Goal: Task Accomplishment & Management: Manage account settings

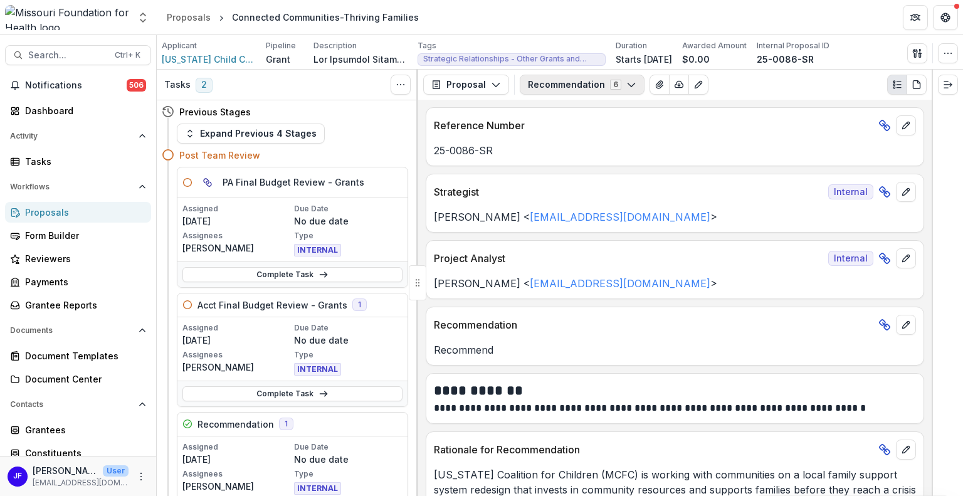
click at [551, 85] on button "Recommendation 6" at bounding box center [582, 85] width 125 height 20
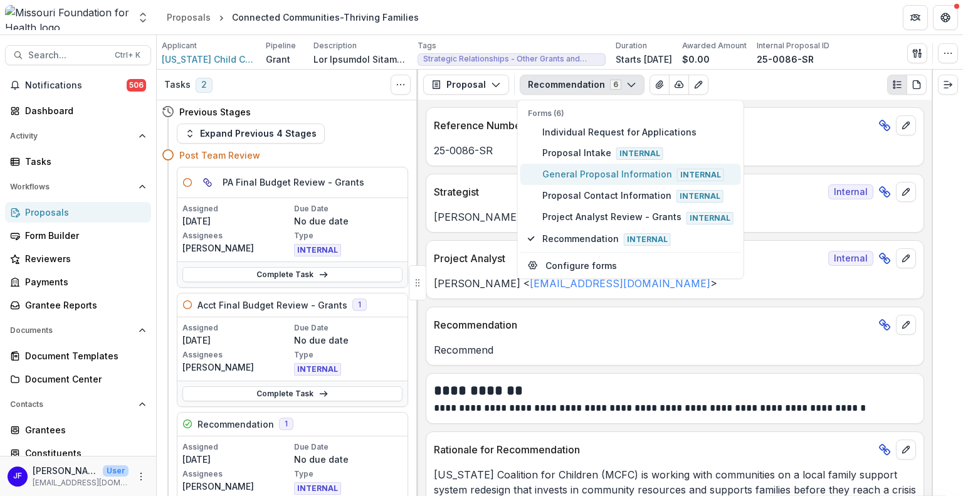
click at [596, 171] on span "General Proposal Information Internal" at bounding box center [637, 174] width 191 height 14
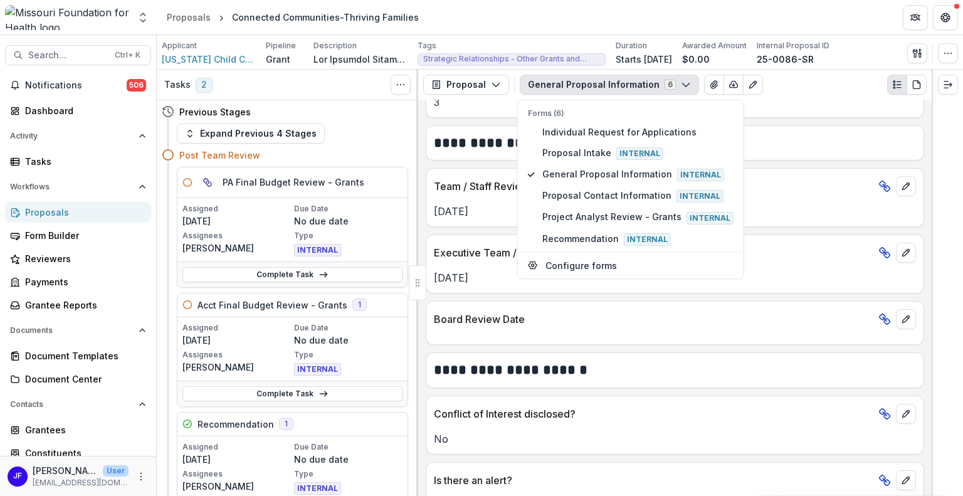
scroll to position [1755, 0]
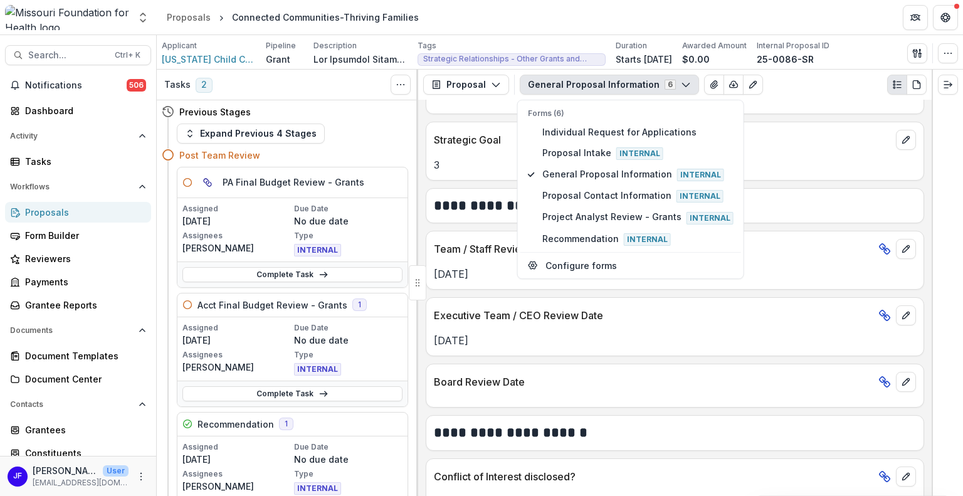
click at [951, 112] on div at bounding box center [946, 283] width 31 height 426
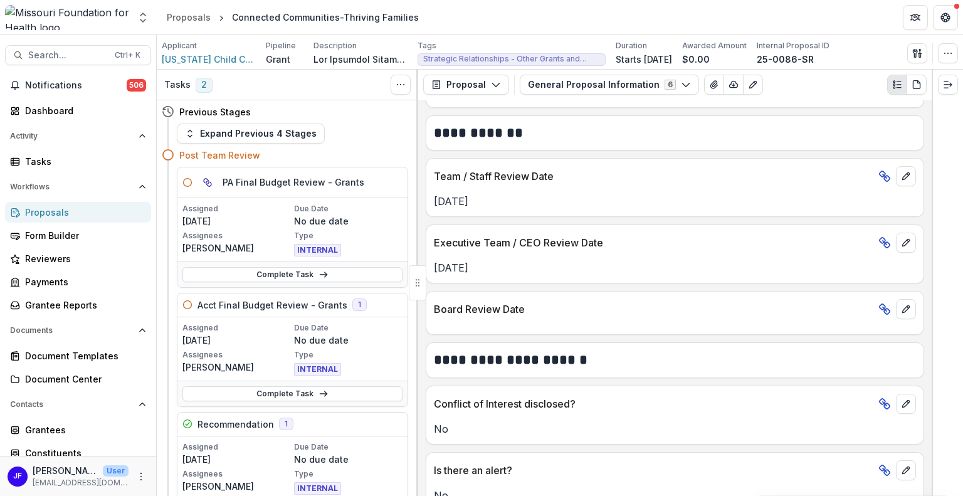
scroll to position [1765, 0]
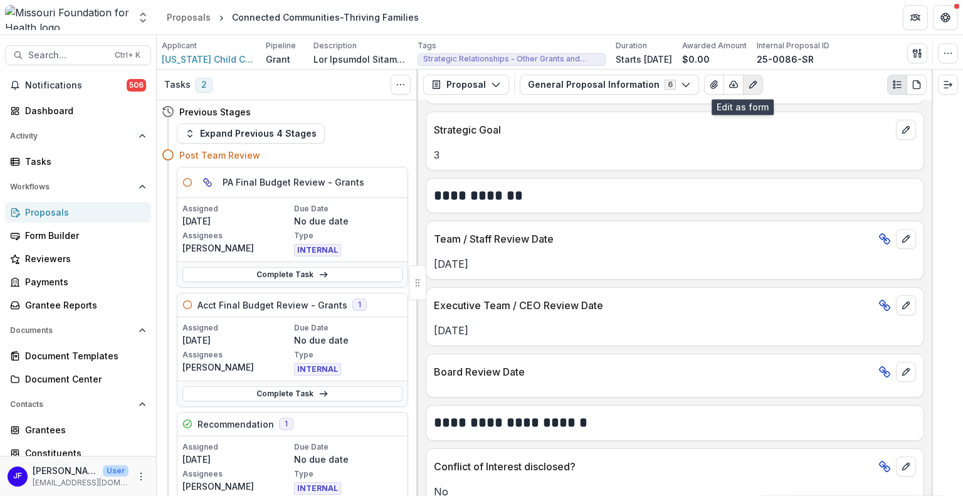
click at [749, 82] on icon "Edit as form" at bounding box center [752, 84] width 7 height 7
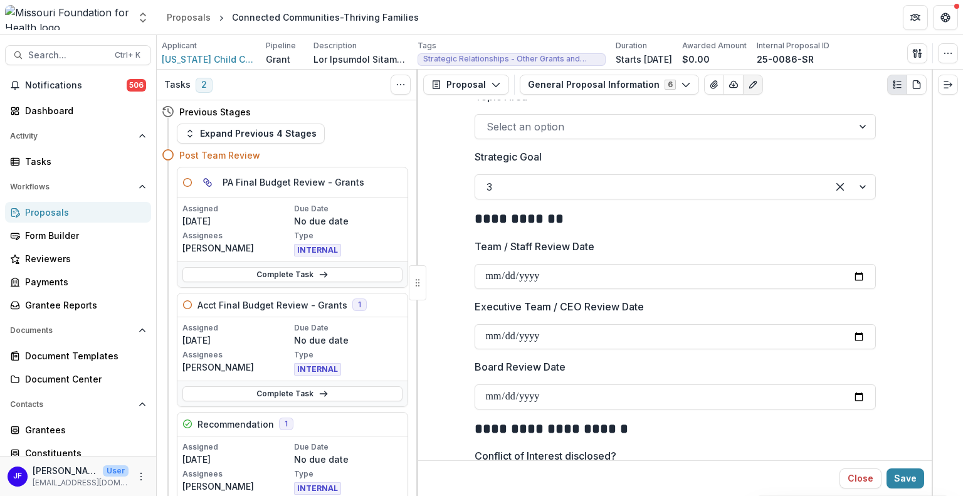
scroll to position [2005, 0]
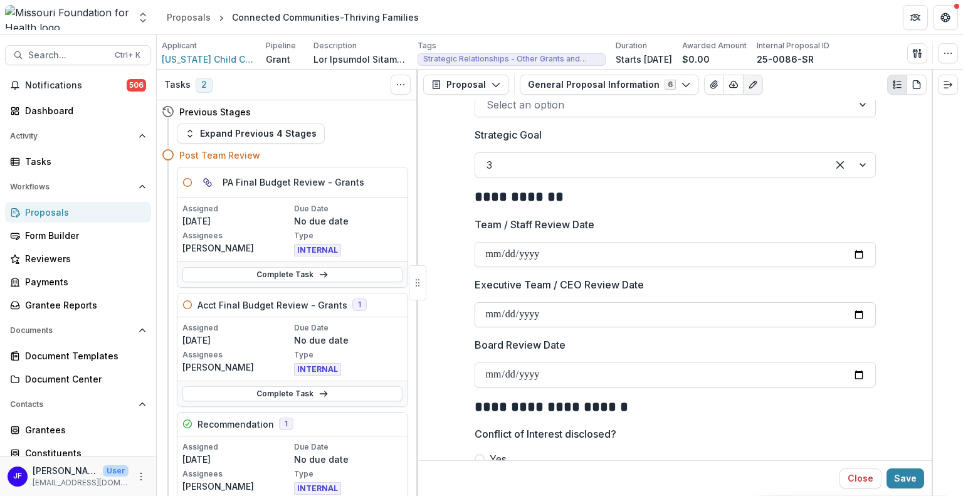
click at [854, 302] on input "**********" at bounding box center [674, 314] width 401 height 25
type input "**********"
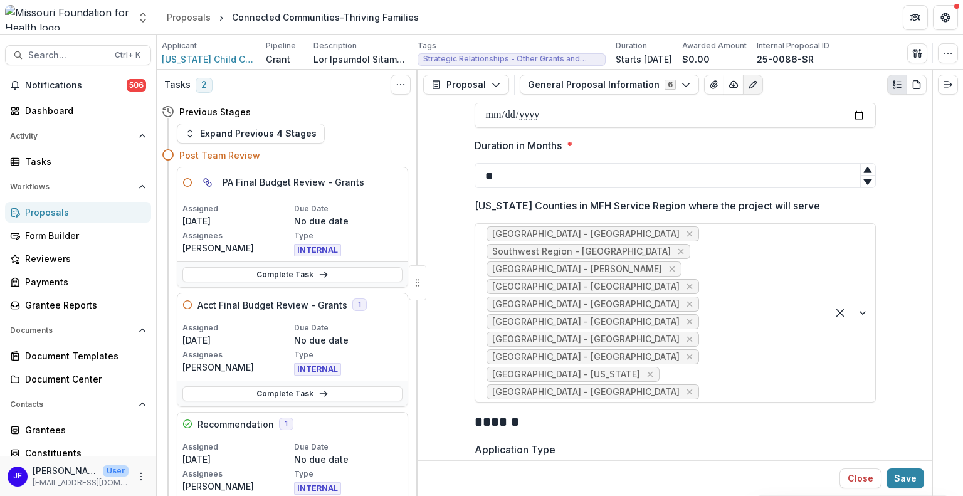
scroll to position [1261, 0]
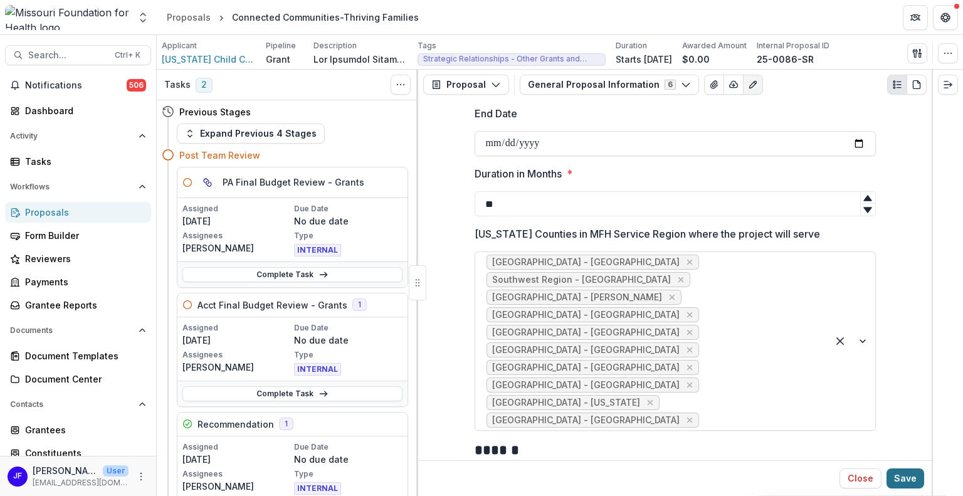
click at [905, 476] on button "Save" at bounding box center [905, 478] width 38 height 20
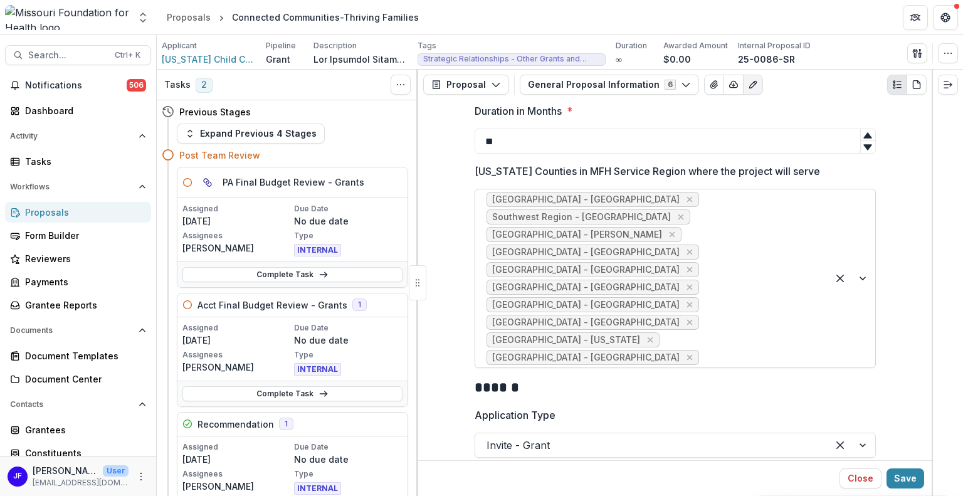
scroll to position [1198, 0]
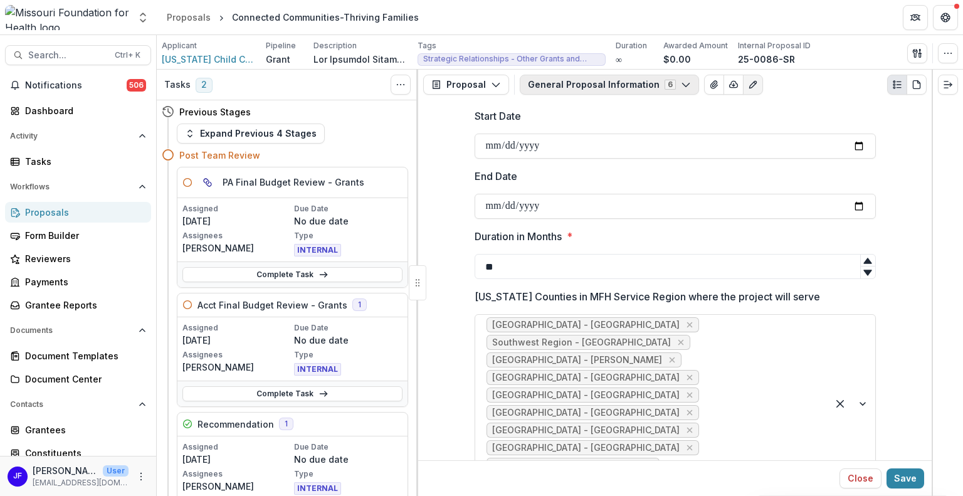
click at [615, 87] on button "General Proposal Information 6" at bounding box center [609, 85] width 179 height 20
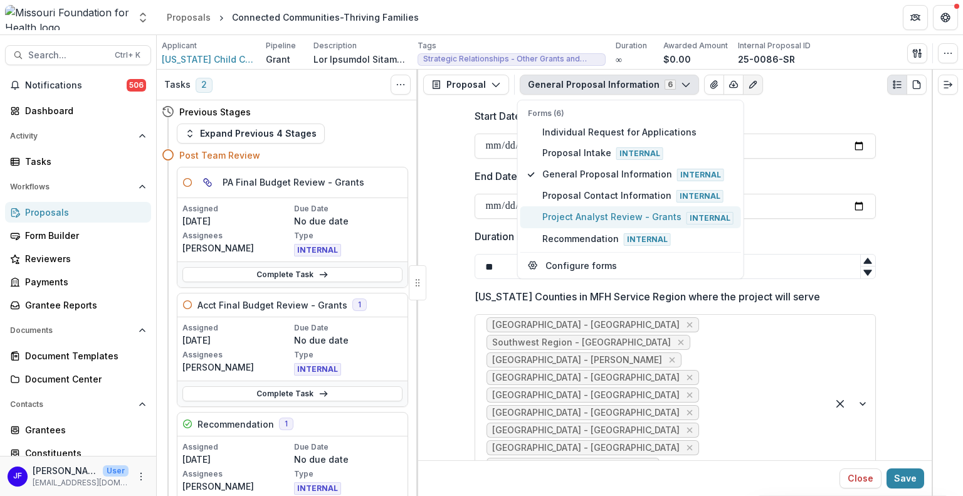
click at [589, 210] on span "Project Analyst Review - Grants Internal" at bounding box center [637, 217] width 191 height 14
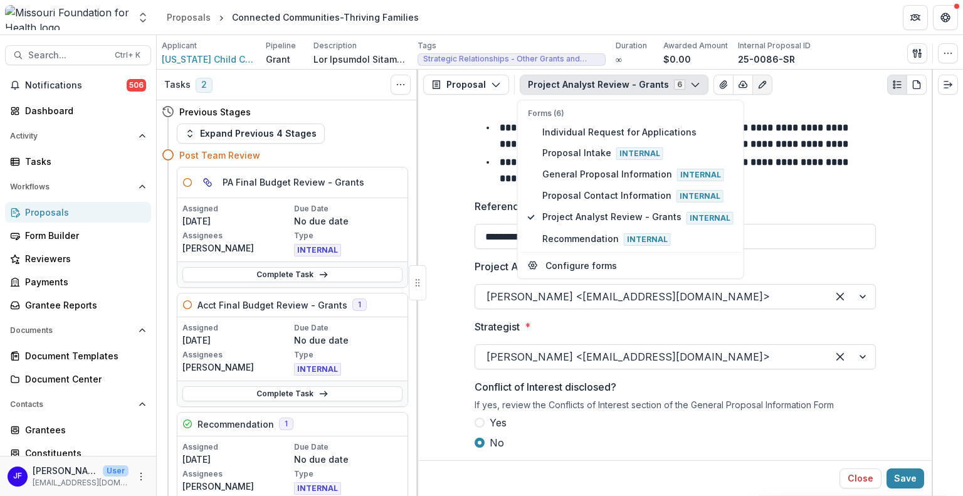
click at [752, 91] on button "Edit as form" at bounding box center [762, 85] width 20 height 20
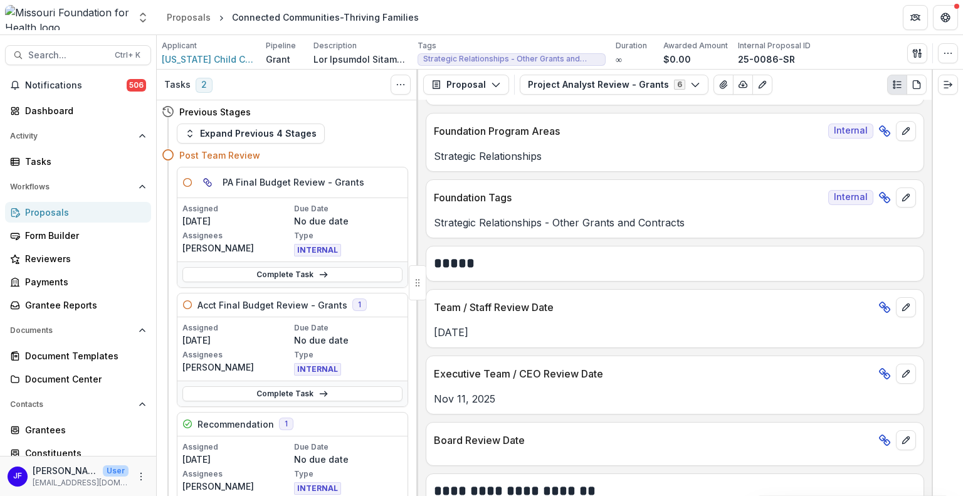
scroll to position [564, 0]
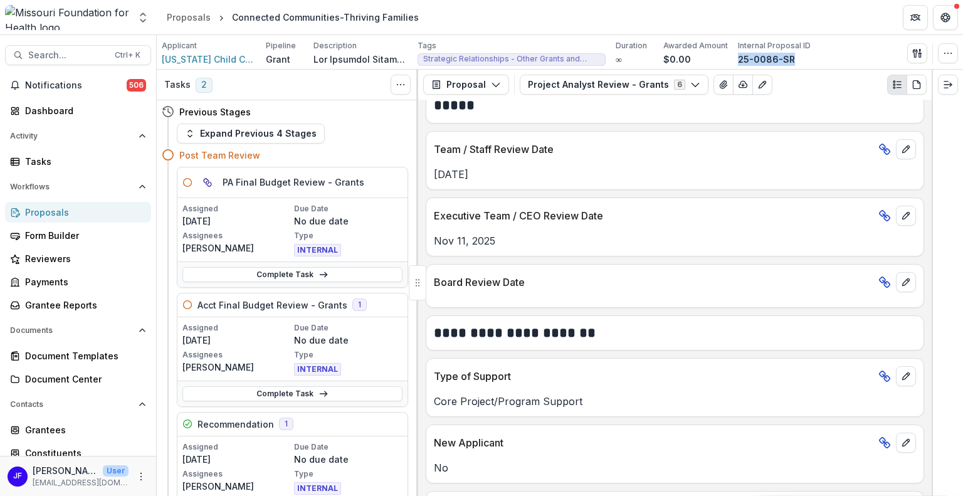
drag, startPoint x: 790, startPoint y: 55, endPoint x: 733, endPoint y: 60, distance: 57.2
click at [733, 60] on div "Applicant [US_STATE] Child Care Association Pipeline Grant Description Descript…" at bounding box center [486, 53] width 649 height 26
copy p "25-0086-SR"
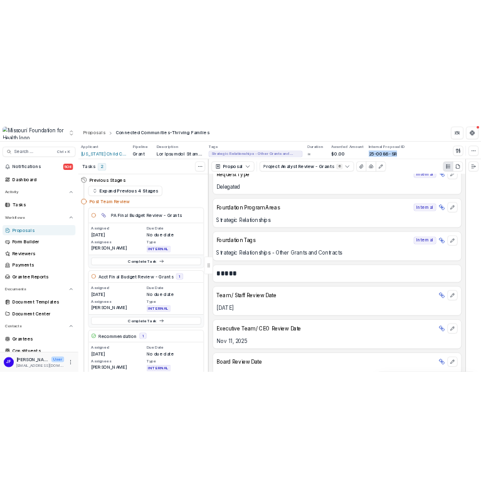
scroll to position [313, 0]
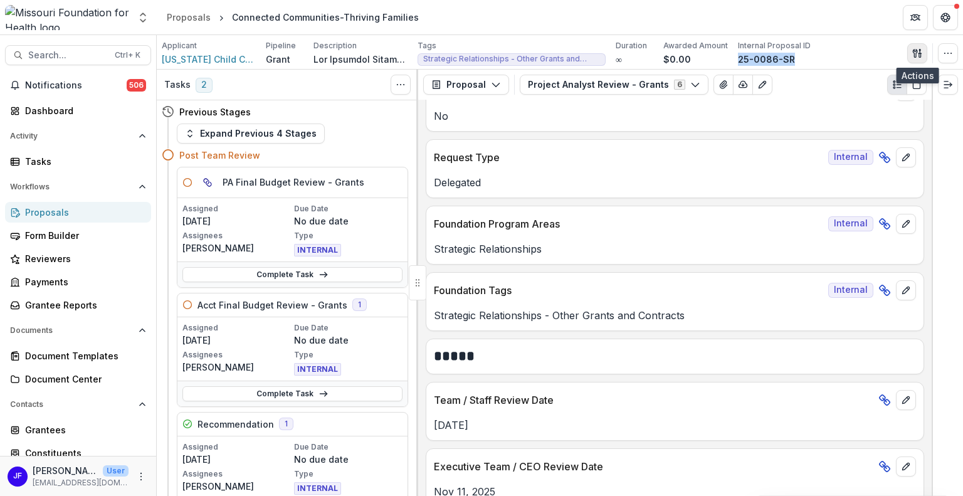
click at [919, 52] on line "button" at bounding box center [919, 52] width 0 height 4
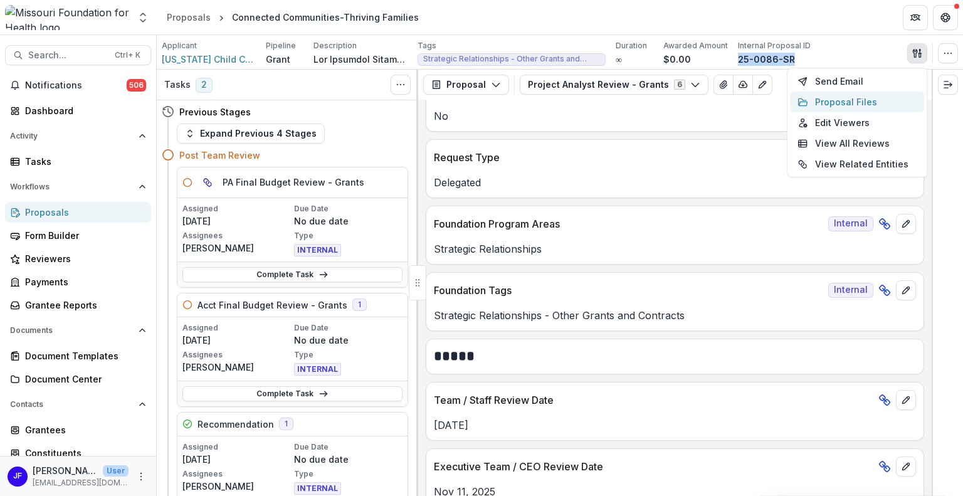
click at [864, 95] on button "Proposal Files" at bounding box center [857, 101] width 134 height 21
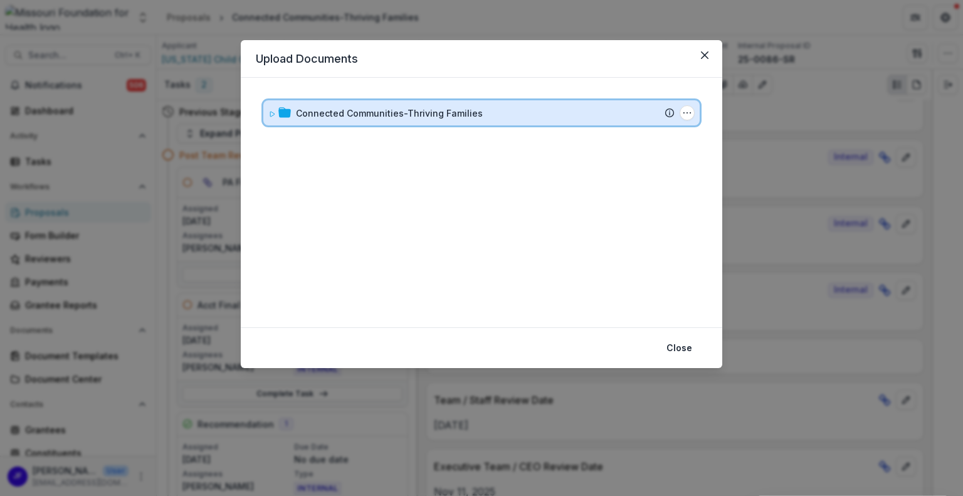
click at [273, 116] on icon at bounding box center [272, 114] width 8 height 8
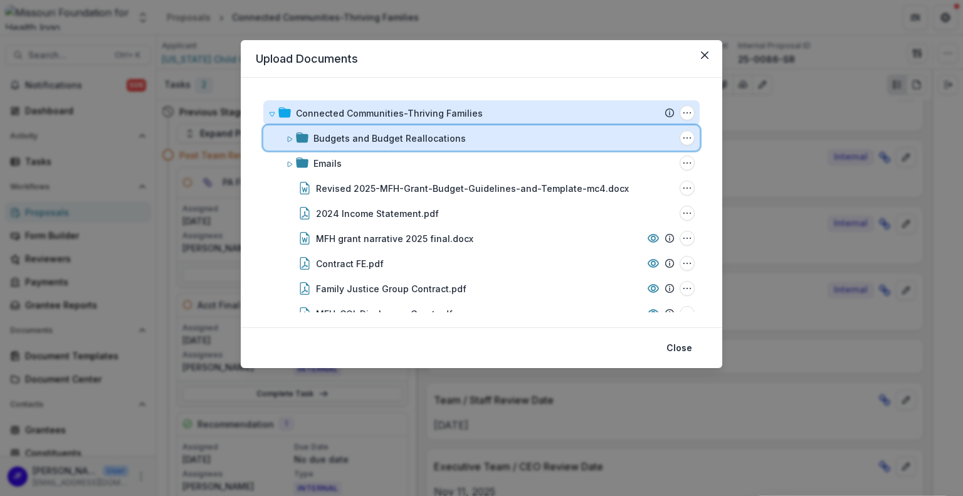
click at [286, 139] on icon at bounding box center [290, 139] width 8 height 8
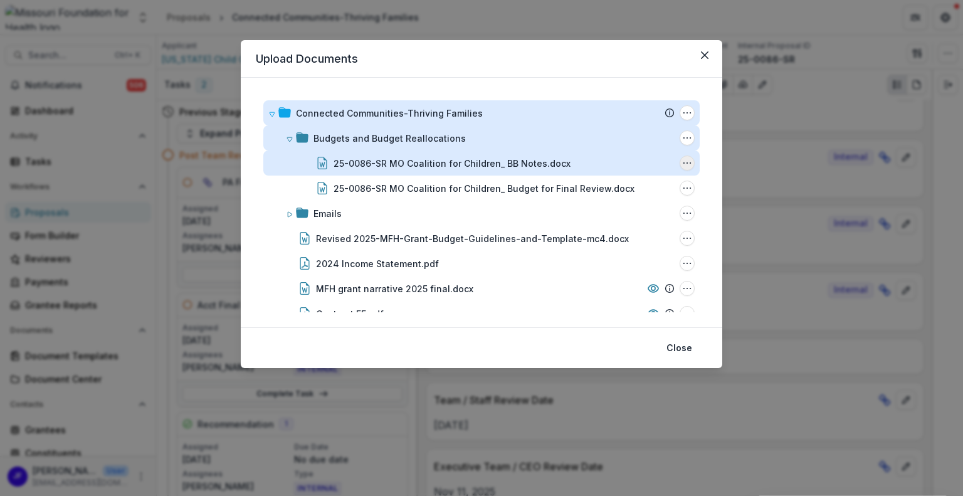
click at [690, 163] on circle "25-0086-SR MO Coalition for Children_ BB Notes.docx Options" at bounding box center [690, 163] width 1 height 1
click at [614, 204] on button "Download" at bounding box center [625, 207] width 134 height 21
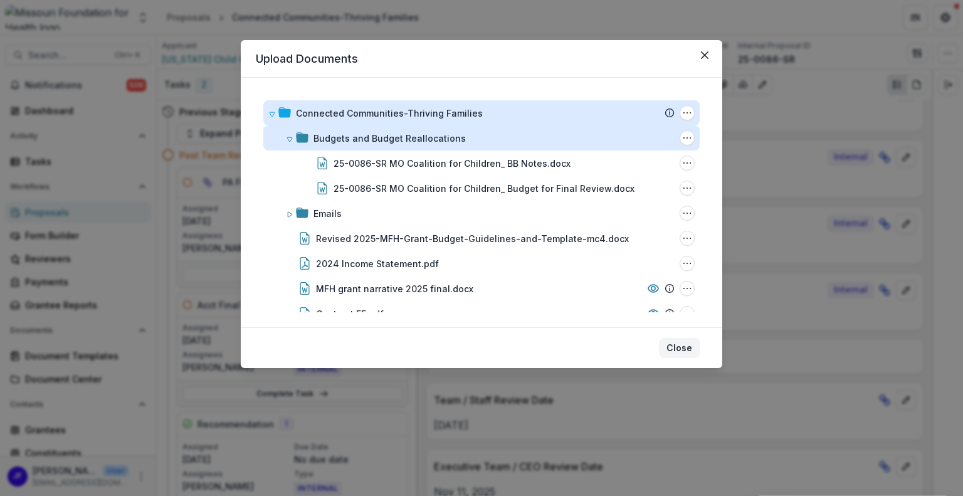
click at [684, 348] on button "Close" at bounding box center [679, 348] width 41 height 20
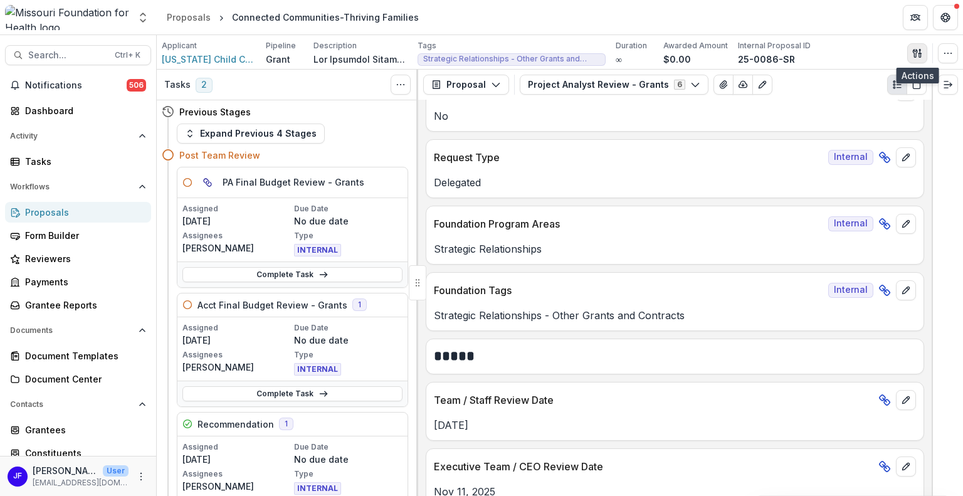
click at [917, 50] on icon "button" at bounding box center [914, 53] width 4 height 8
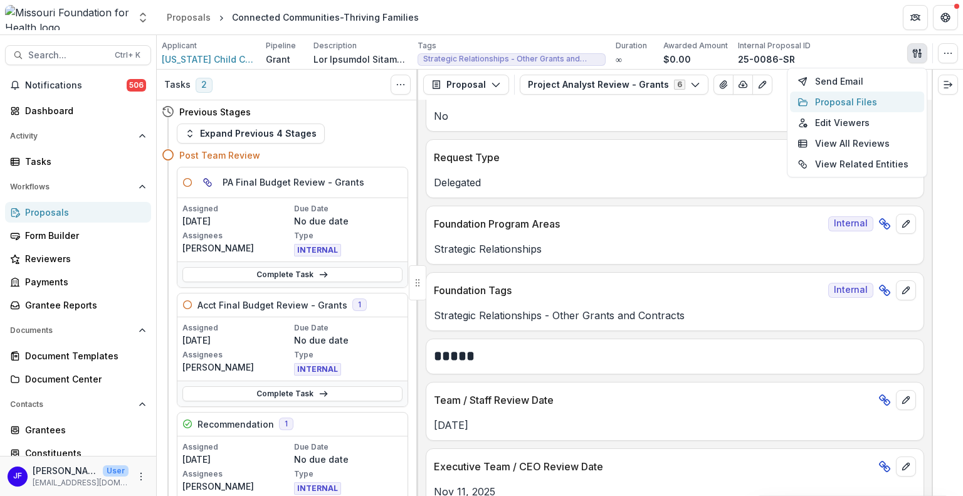
click at [824, 100] on button "Proposal Files" at bounding box center [857, 101] width 134 height 21
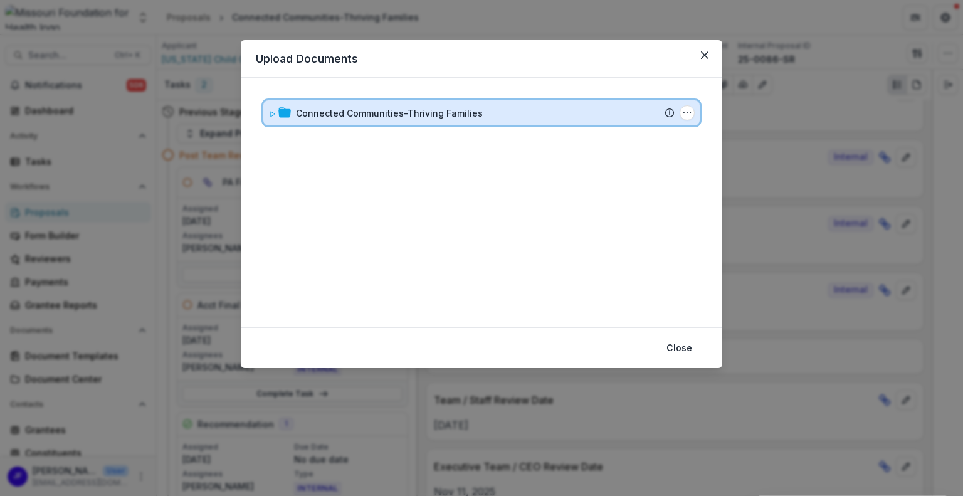
click at [273, 112] on icon at bounding box center [272, 114] width 8 height 8
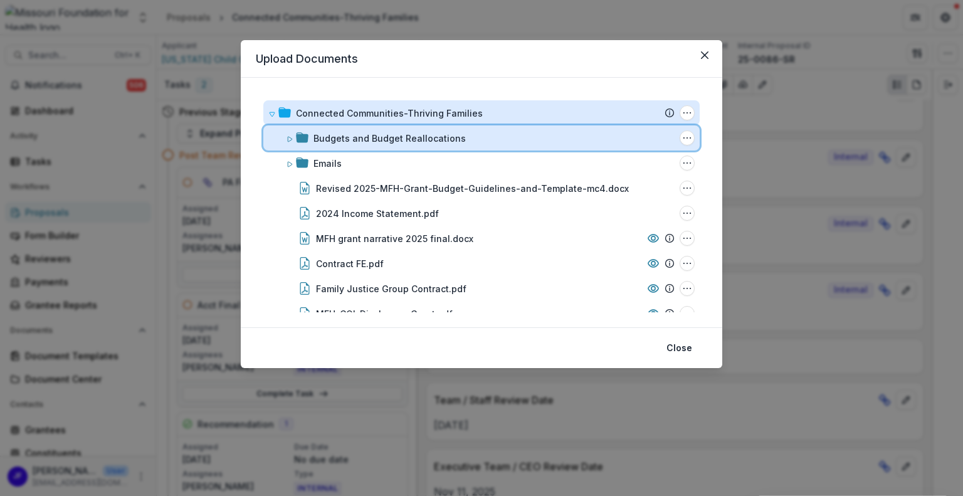
click at [290, 142] on span at bounding box center [290, 138] width 8 height 13
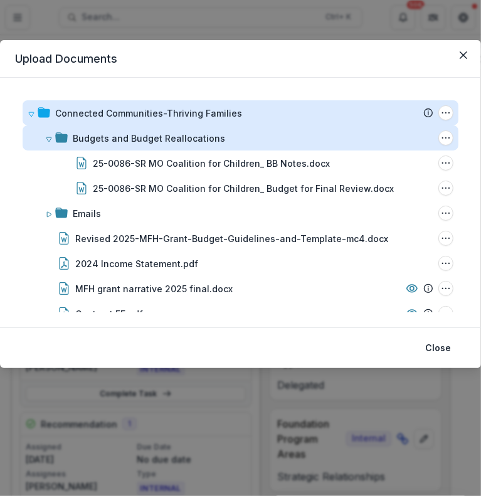
scroll to position [491, 0]
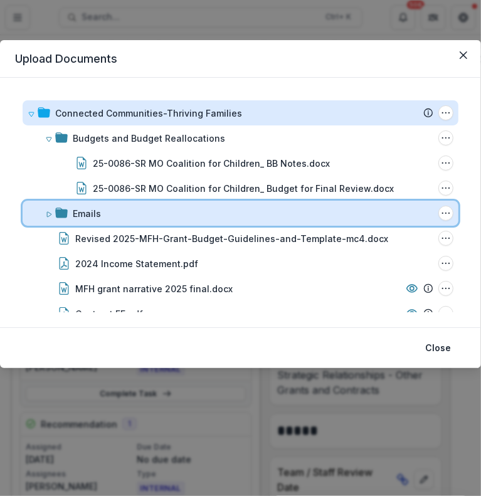
click at [45, 212] on icon at bounding box center [49, 215] width 8 height 8
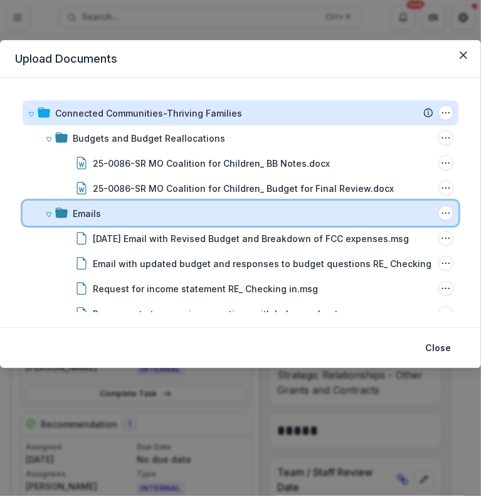
scroll to position [63, 0]
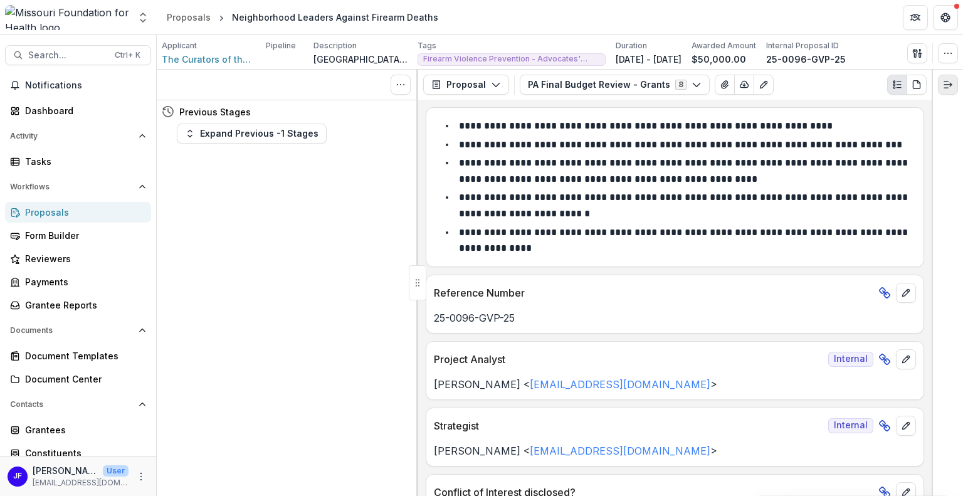
click at [948, 81] on icon "Expand right" at bounding box center [948, 85] width 10 height 10
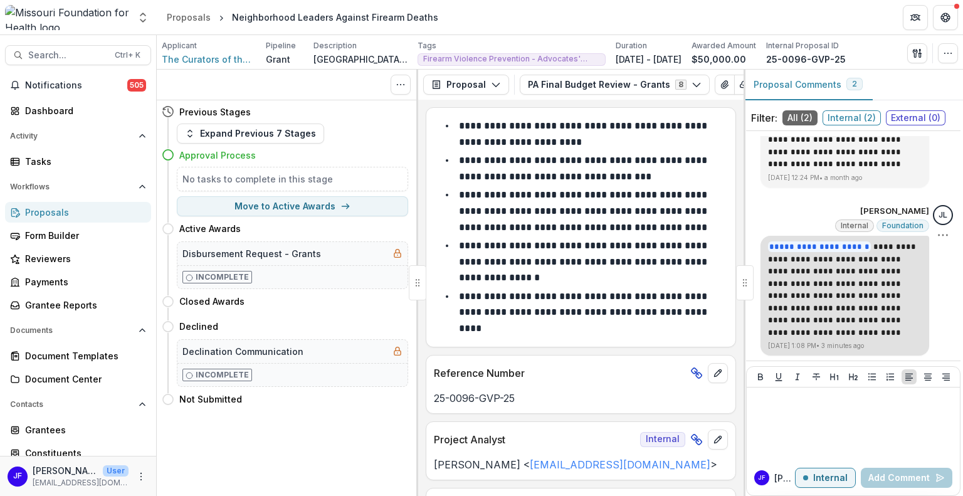
scroll to position [68, 0]
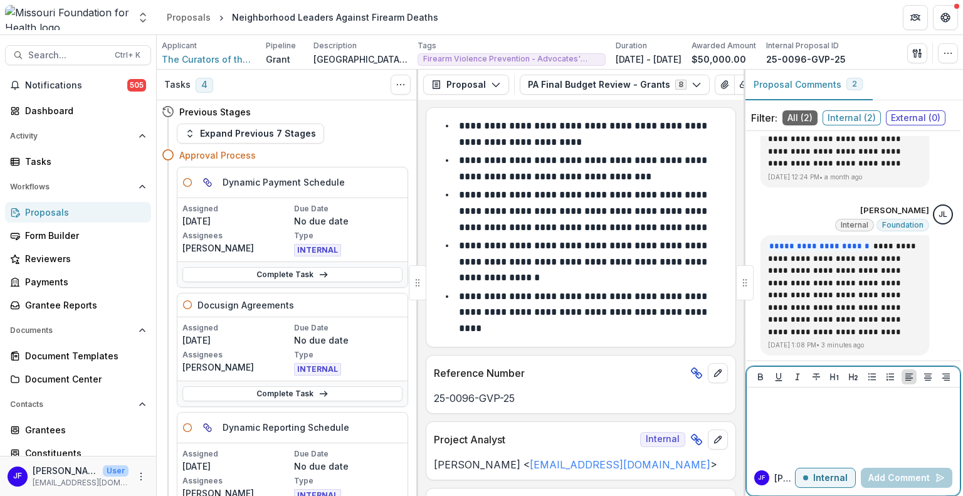
click at [800, 414] on div at bounding box center [852, 423] width 203 height 63
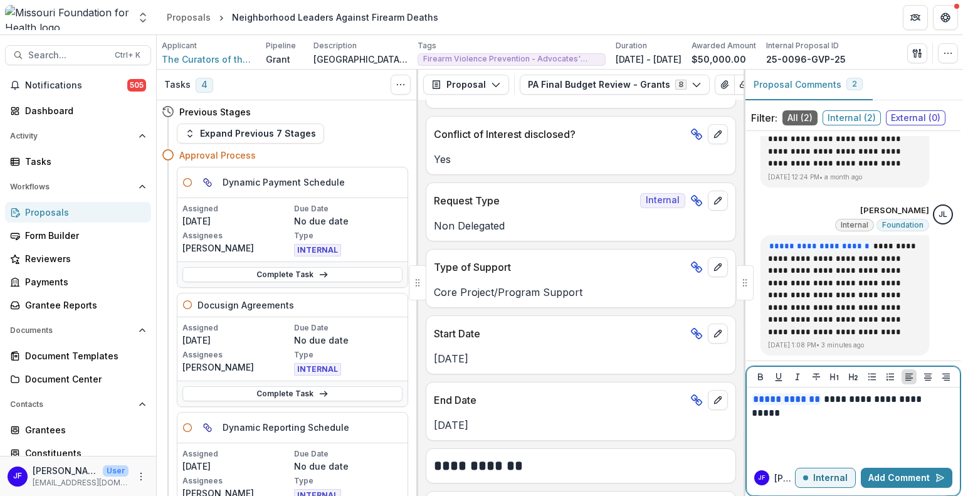
scroll to position [439, 0]
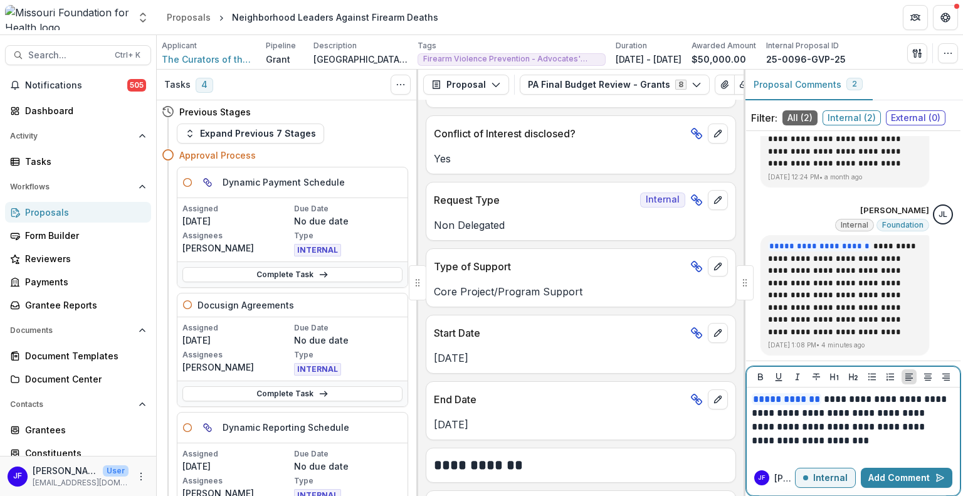
click at [855, 424] on p "**********" at bounding box center [851, 419] width 200 height 55
click at [844, 439] on p "**********" at bounding box center [851, 419] width 200 height 55
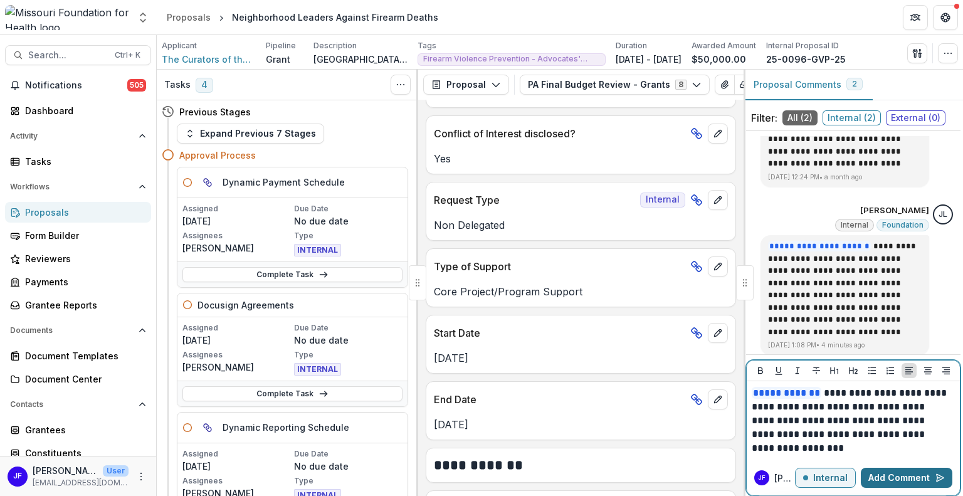
click at [898, 476] on button "Add Comment" at bounding box center [905, 478] width 91 height 20
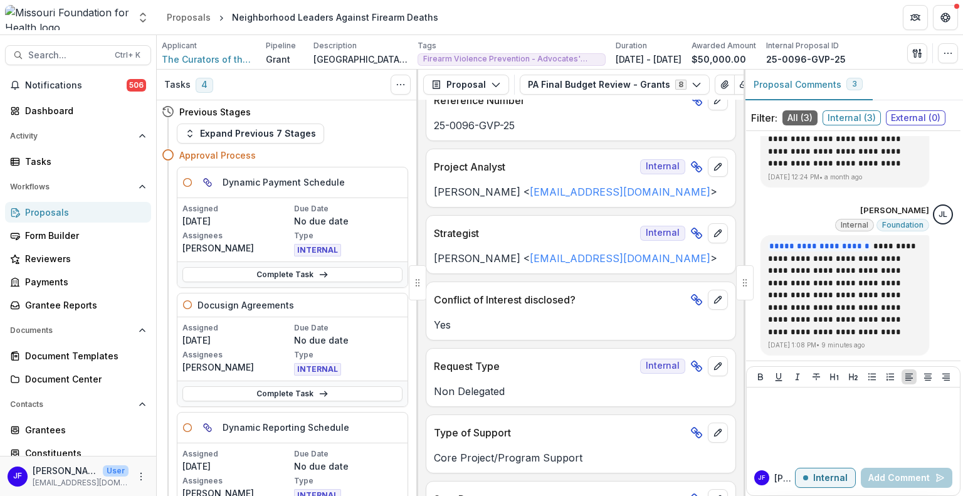
scroll to position [251, 0]
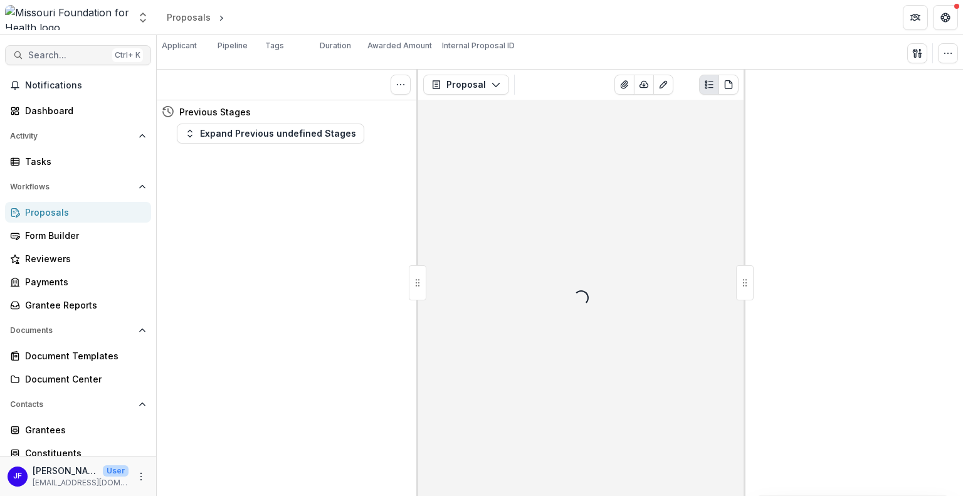
click at [44, 55] on span "Search..." at bounding box center [67, 55] width 79 height 11
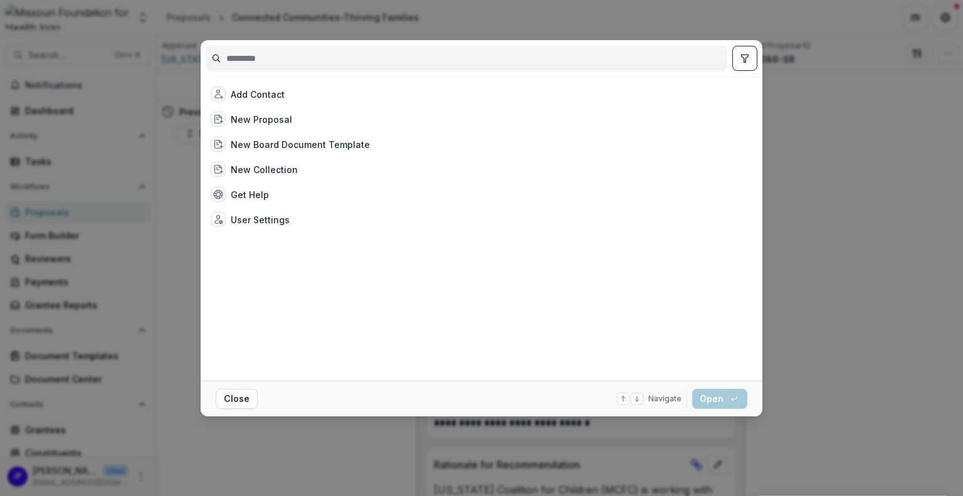
click at [288, 58] on input at bounding box center [466, 58] width 520 height 20
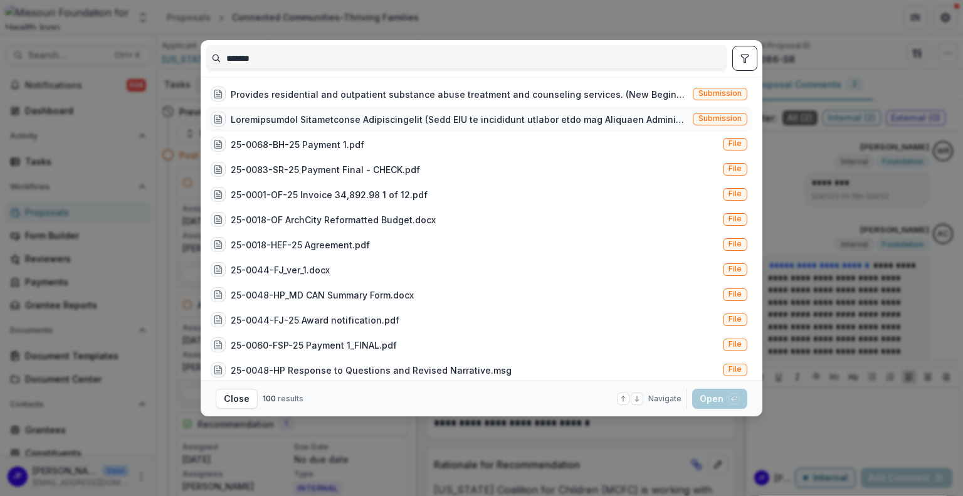
type input "*******"
click at [403, 113] on div at bounding box center [459, 119] width 457 height 13
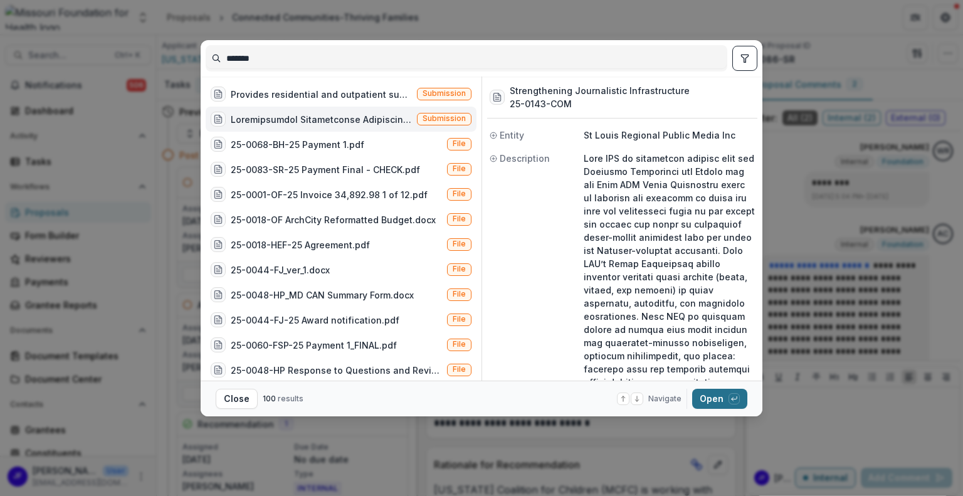
click at [709, 397] on button "Open with enter key" at bounding box center [719, 399] width 55 height 20
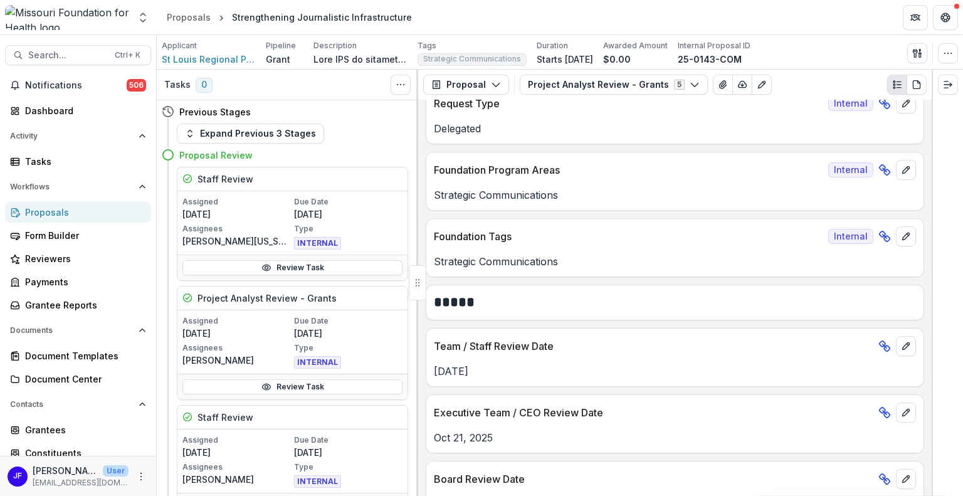
scroll to position [439, 0]
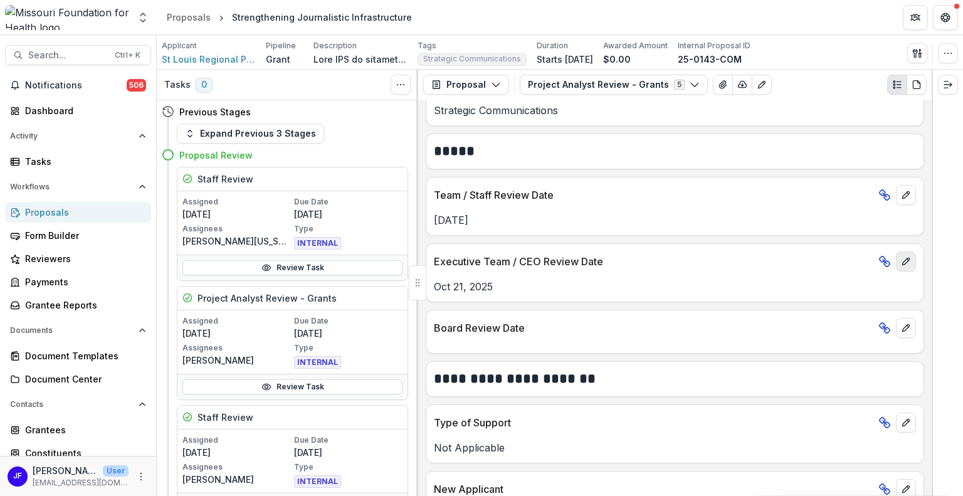
click at [903, 259] on icon "edit" at bounding box center [905, 261] width 7 height 7
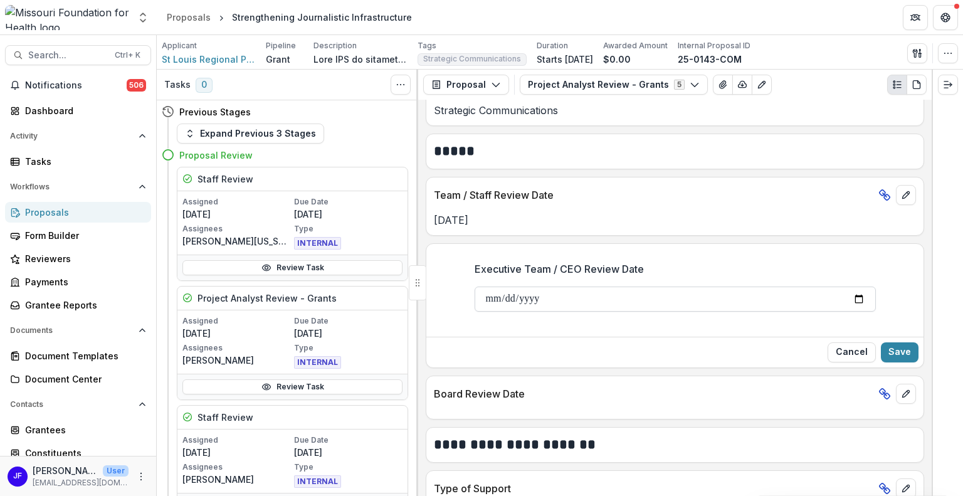
click at [853, 293] on input "**********" at bounding box center [674, 298] width 401 height 25
type input "**********"
click at [897, 342] on button "Save" at bounding box center [899, 352] width 38 height 20
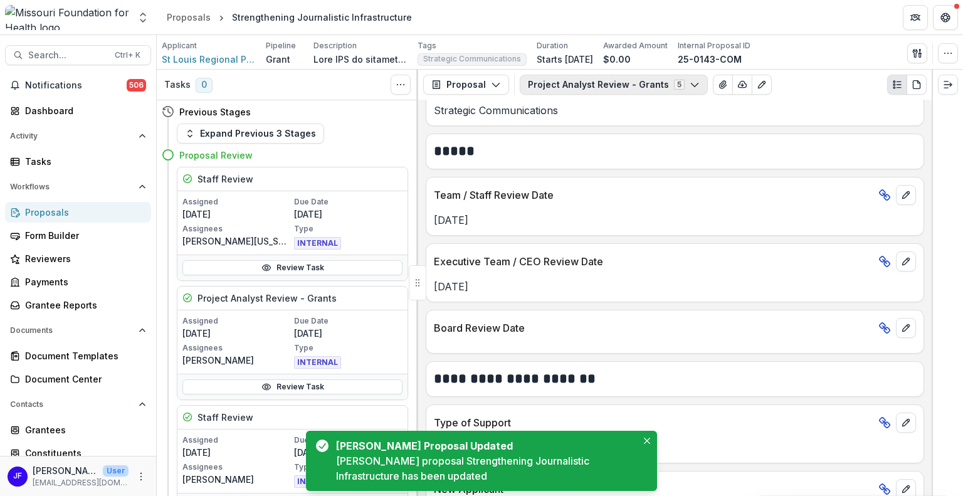
click at [577, 85] on button "Project Analyst Review - Grants 5" at bounding box center [614, 85] width 188 height 20
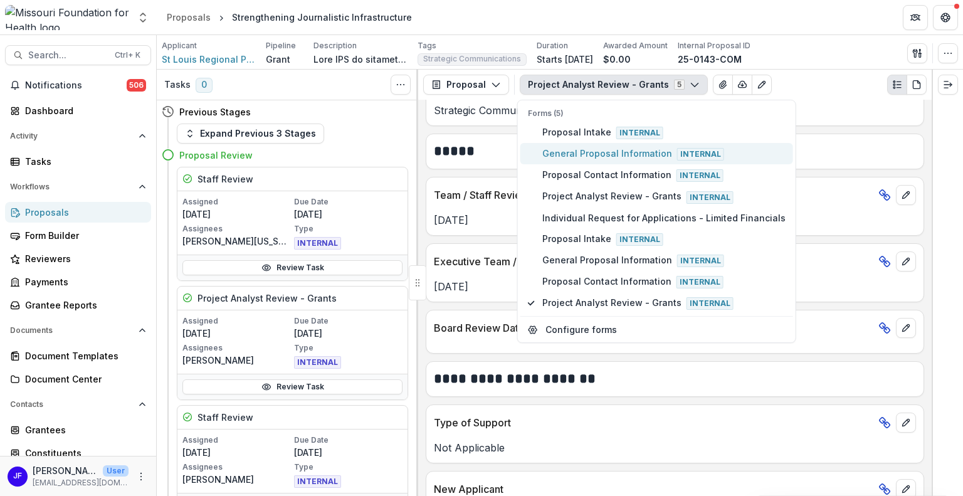
click at [563, 150] on span "General Proposal Information Internal" at bounding box center [663, 154] width 243 height 14
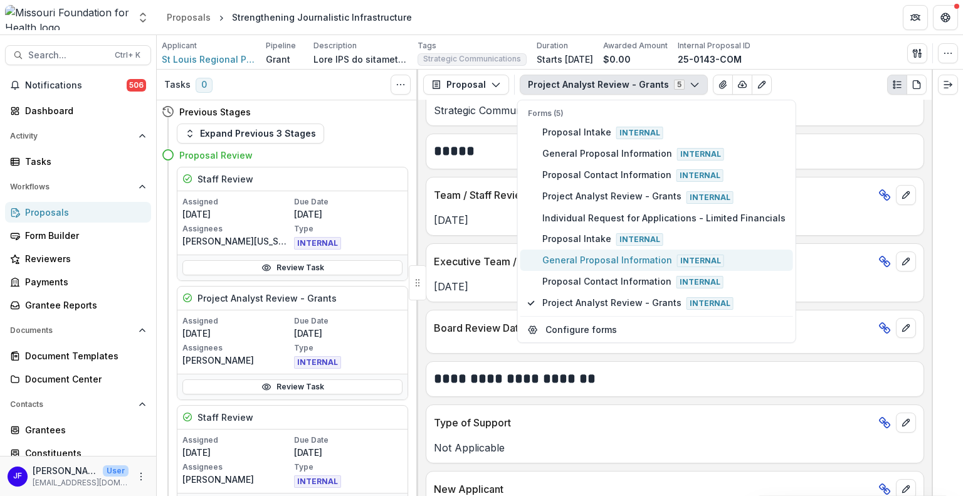
scroll to position [724, 0]
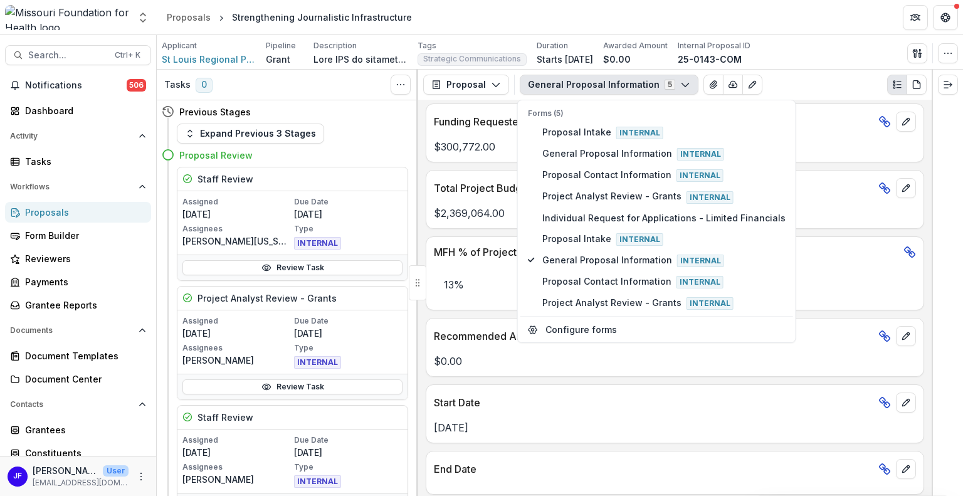
click at [962, 248] on div at bounding box center [946, 283] width 31 height 426
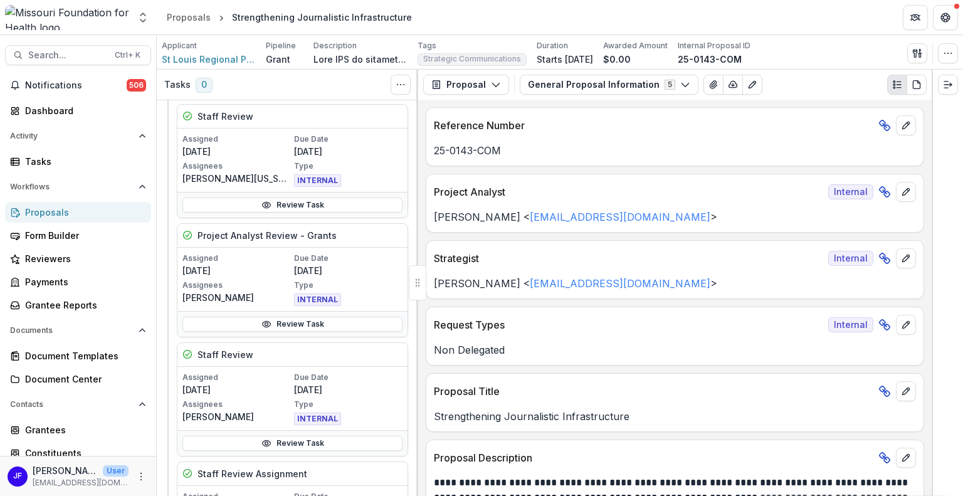
scroll to position [0, 0]
